Goal: Use online tool/utility

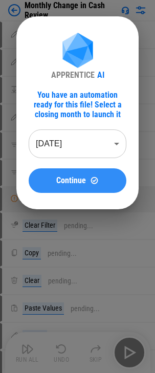
click at [112, 184] on div "Continue" at bounding box center [77, 180] width 73 height 9
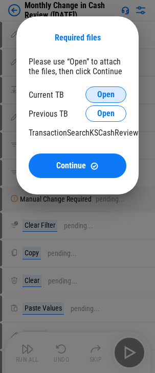
click at [113, 94] on span "Open" at bounding box center [105, 95] width 17 height 8
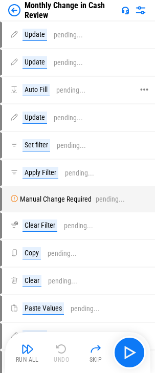
click at [71, 92] on div "pending..." at bounding box center [70, 91] width 29 height 8
